Goal: Task Accomplishment & Management: Manage account settings

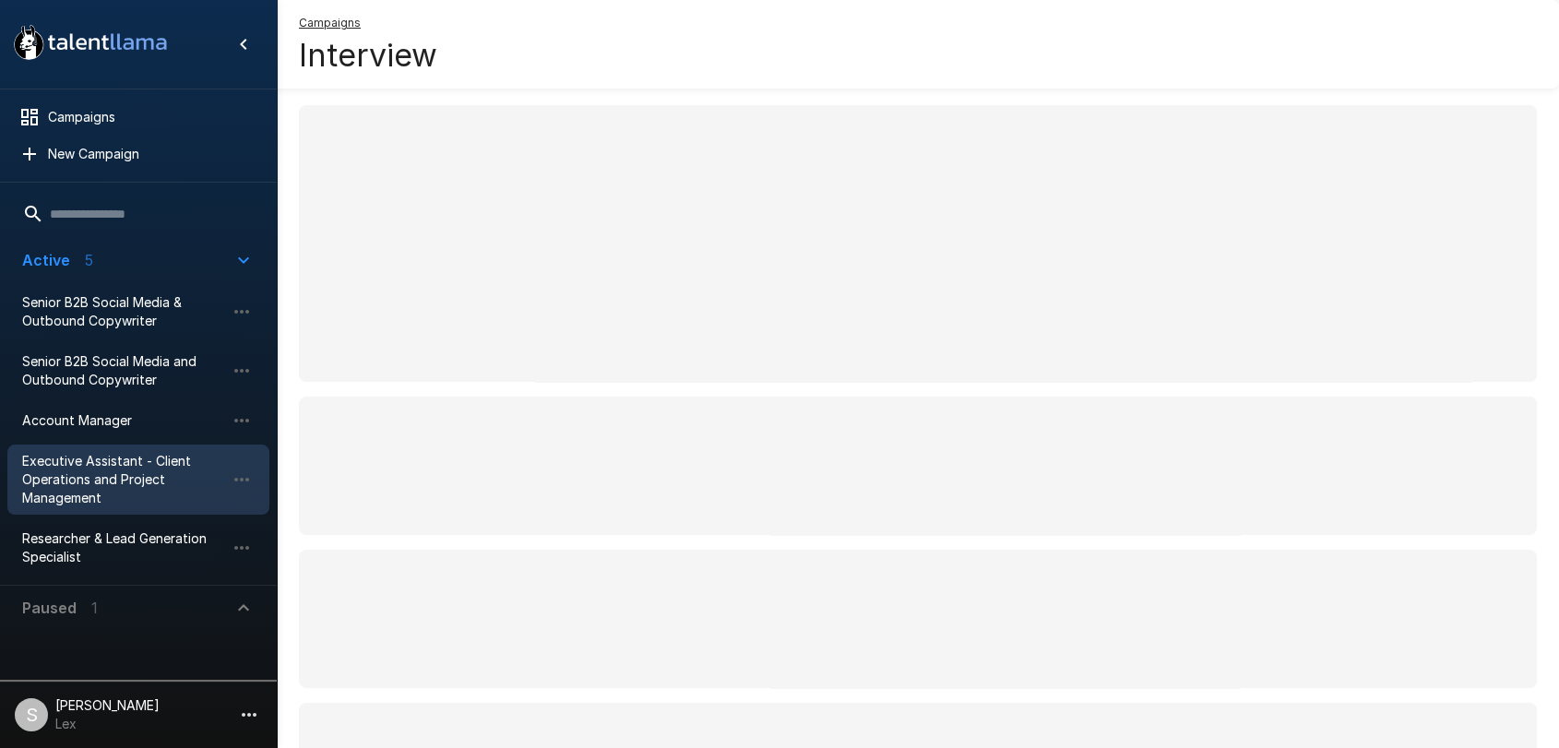
click at [79, 480] on span "Executive Assistant - Client Operations and Project Management" at bounding box center [123, 479] width 203 height 55
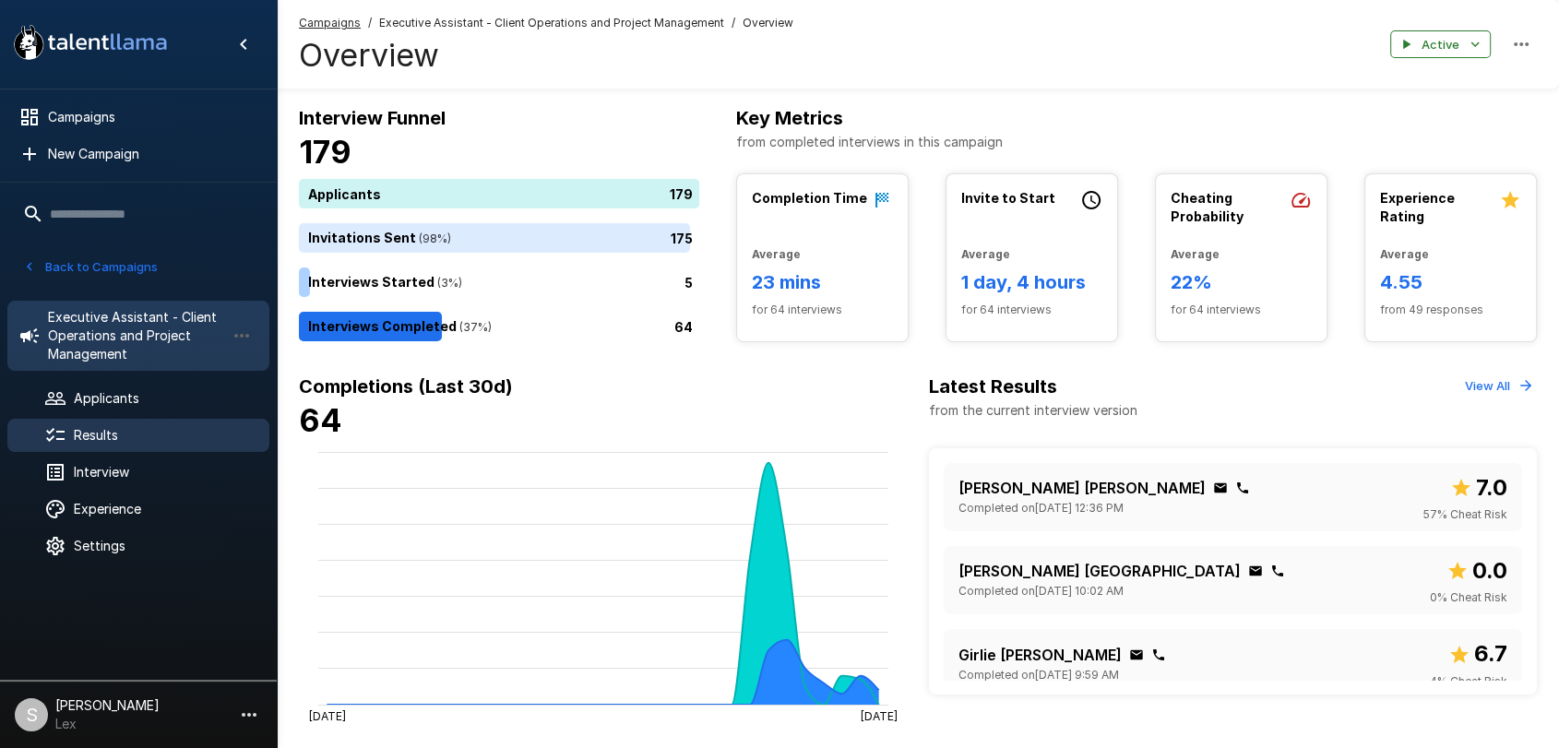
click at [118, 441] on span "Results" at bounding box center [164, 435] width 181 height 18
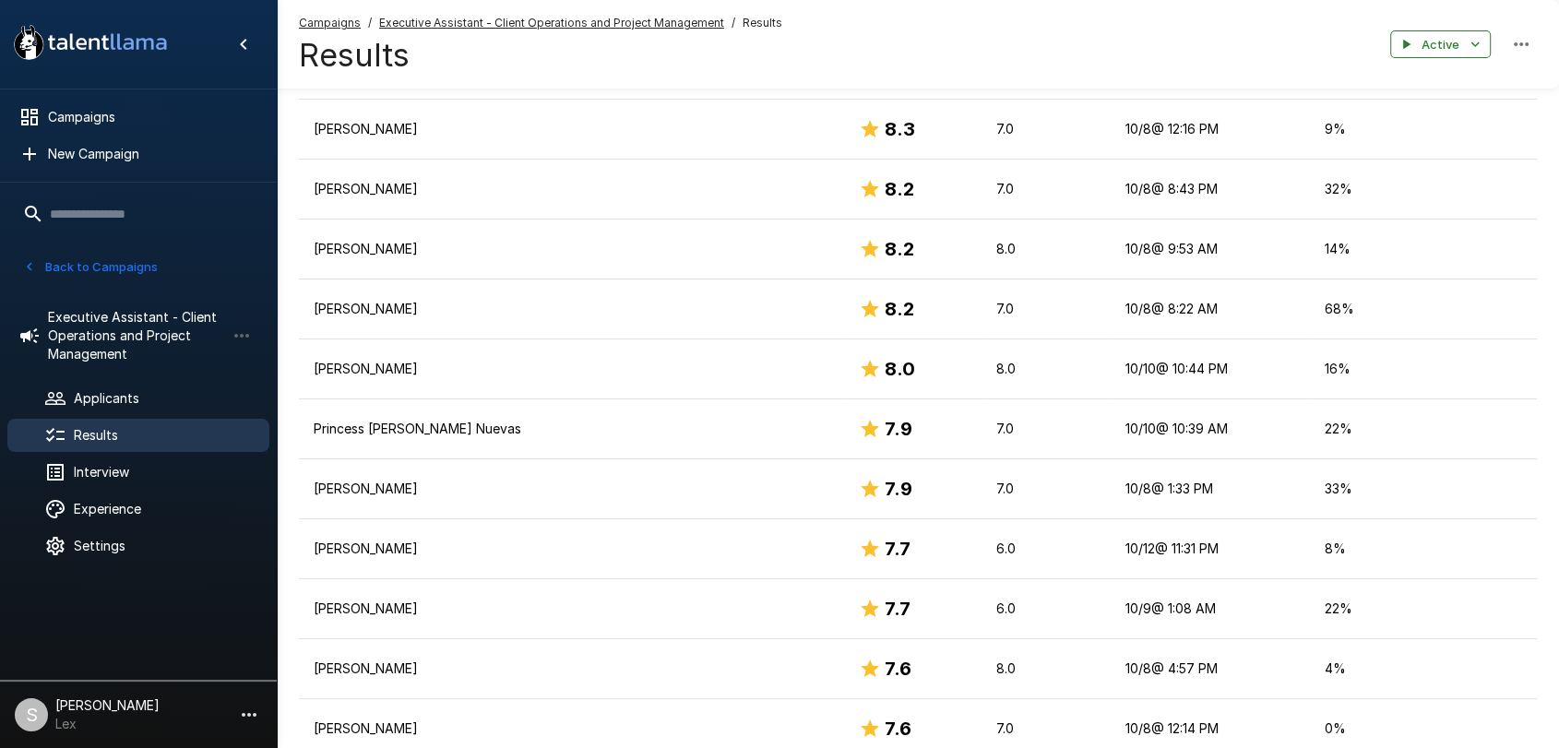
scroll to position [472, 0]
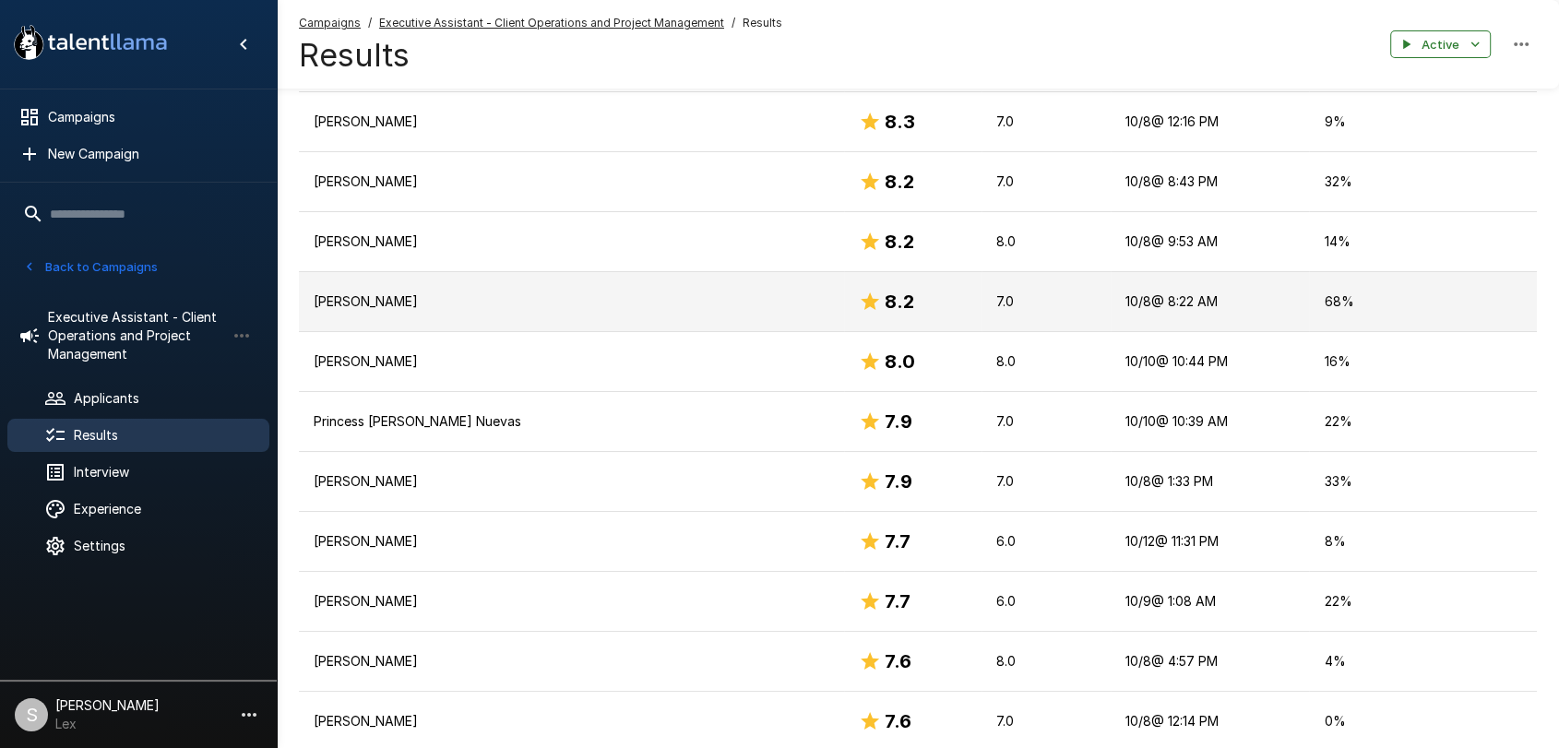
click at [347, 293] on p "Angel Musni" at bounding box center [572, 302] width 516 height 18
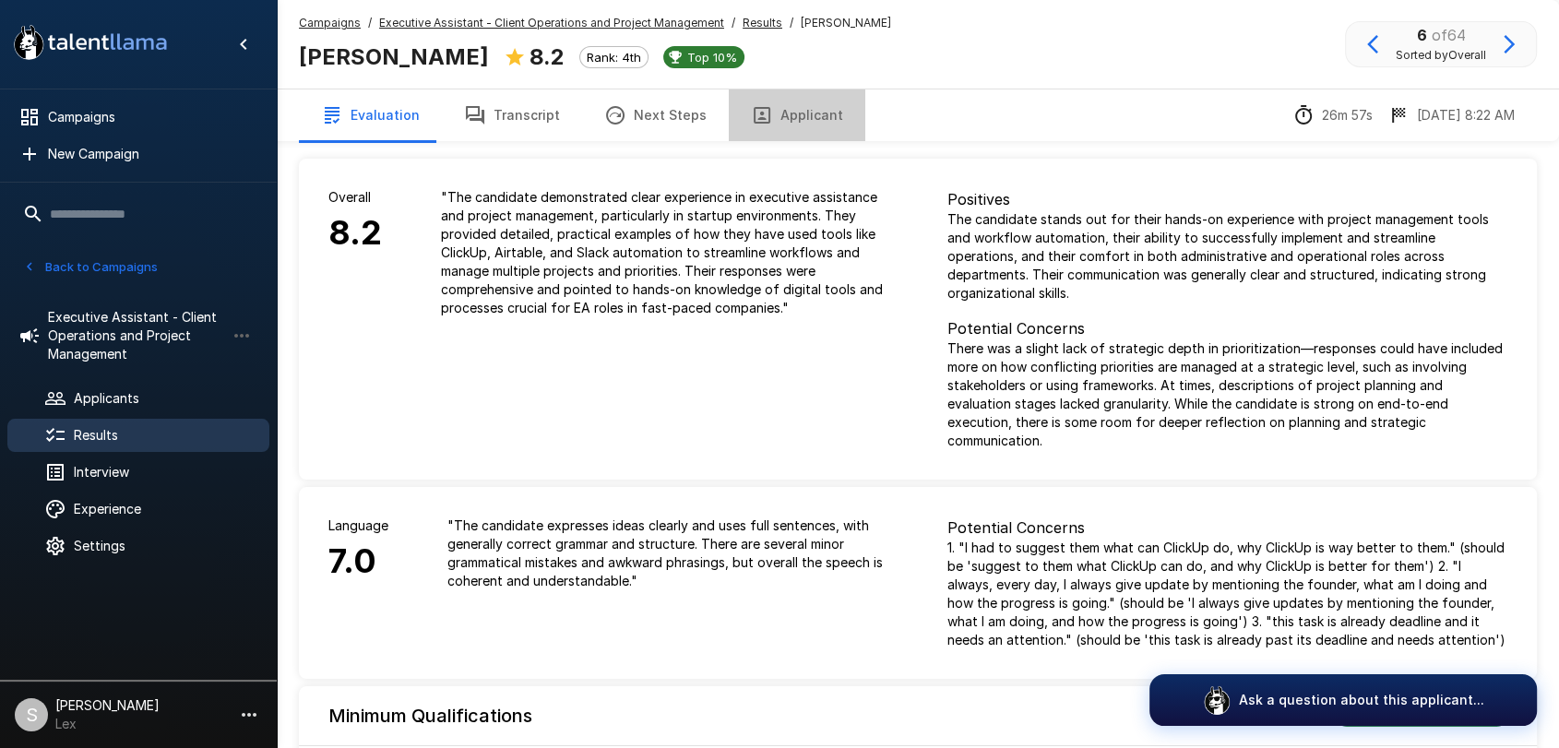
click at [799, 113] on button "Applicant" at bounding box center [797, 116] width 137 height 52
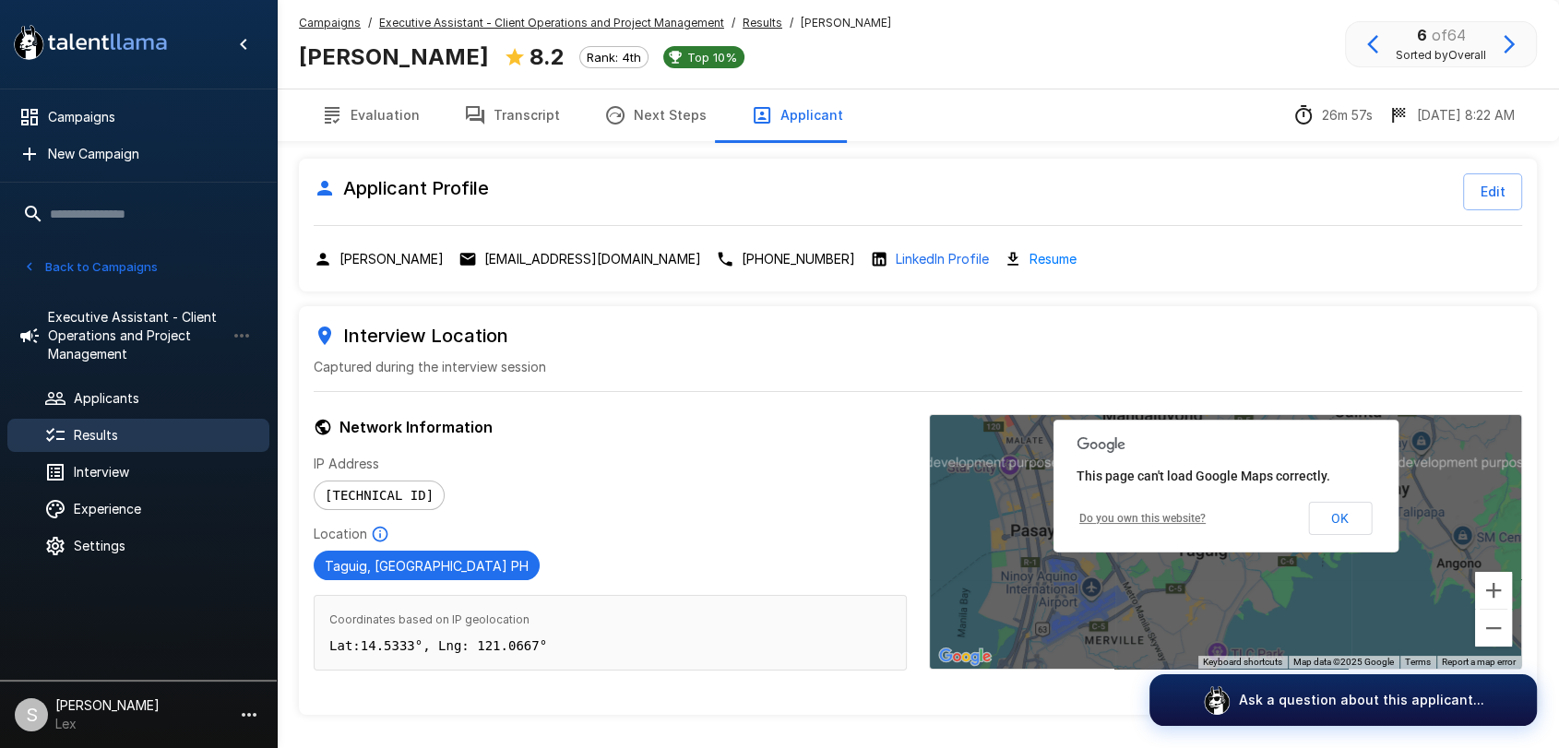
click at [1030, 262] on link "Resume" at bounding box center [1053, 258] width 47 height 21
